Goal: Transaction & Acquisition: Purchase product/service

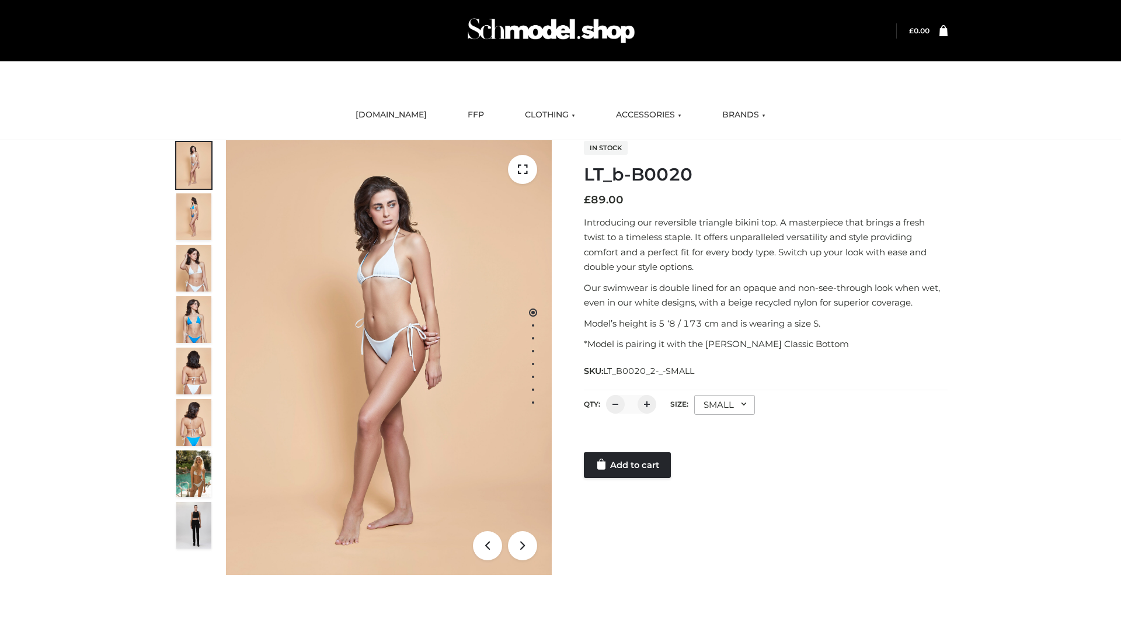
click at [628, 465] on link "Add to cart" at bounding box center [627, 465] width 87 height 26
